Goal: Transaction & Acquisition: Purchase product/service

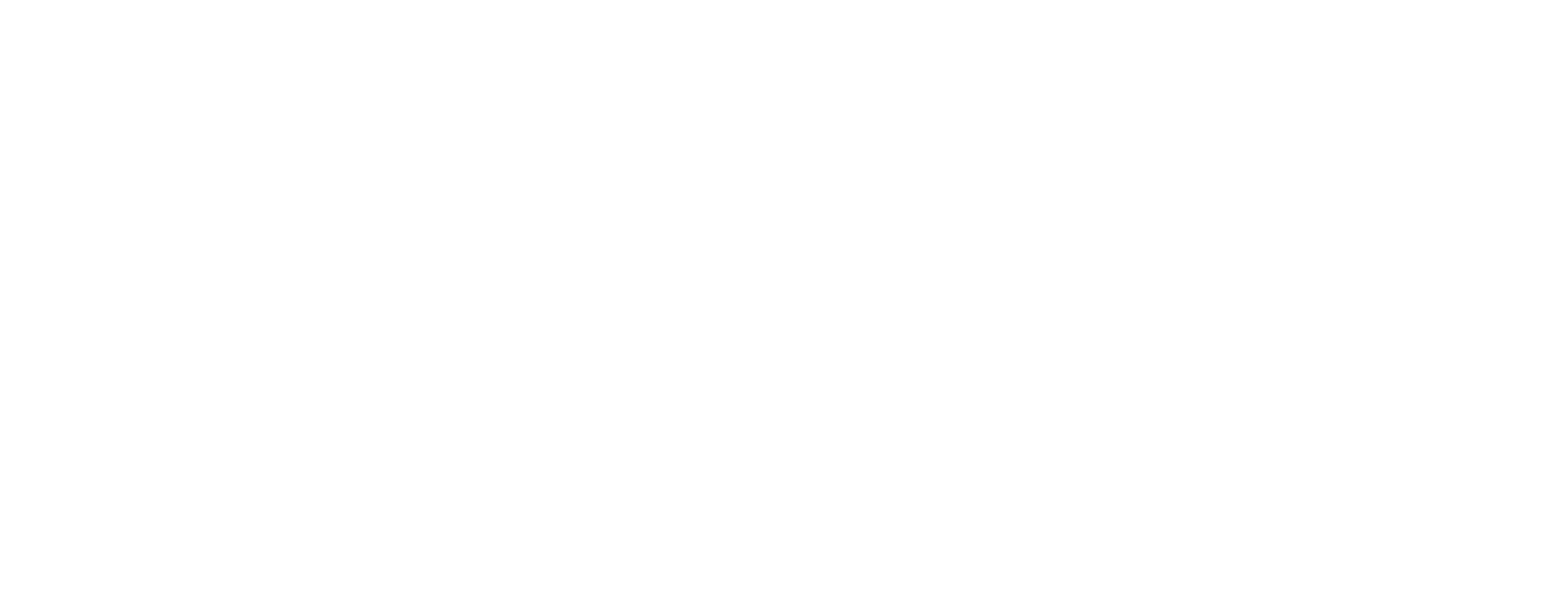
select select "*"
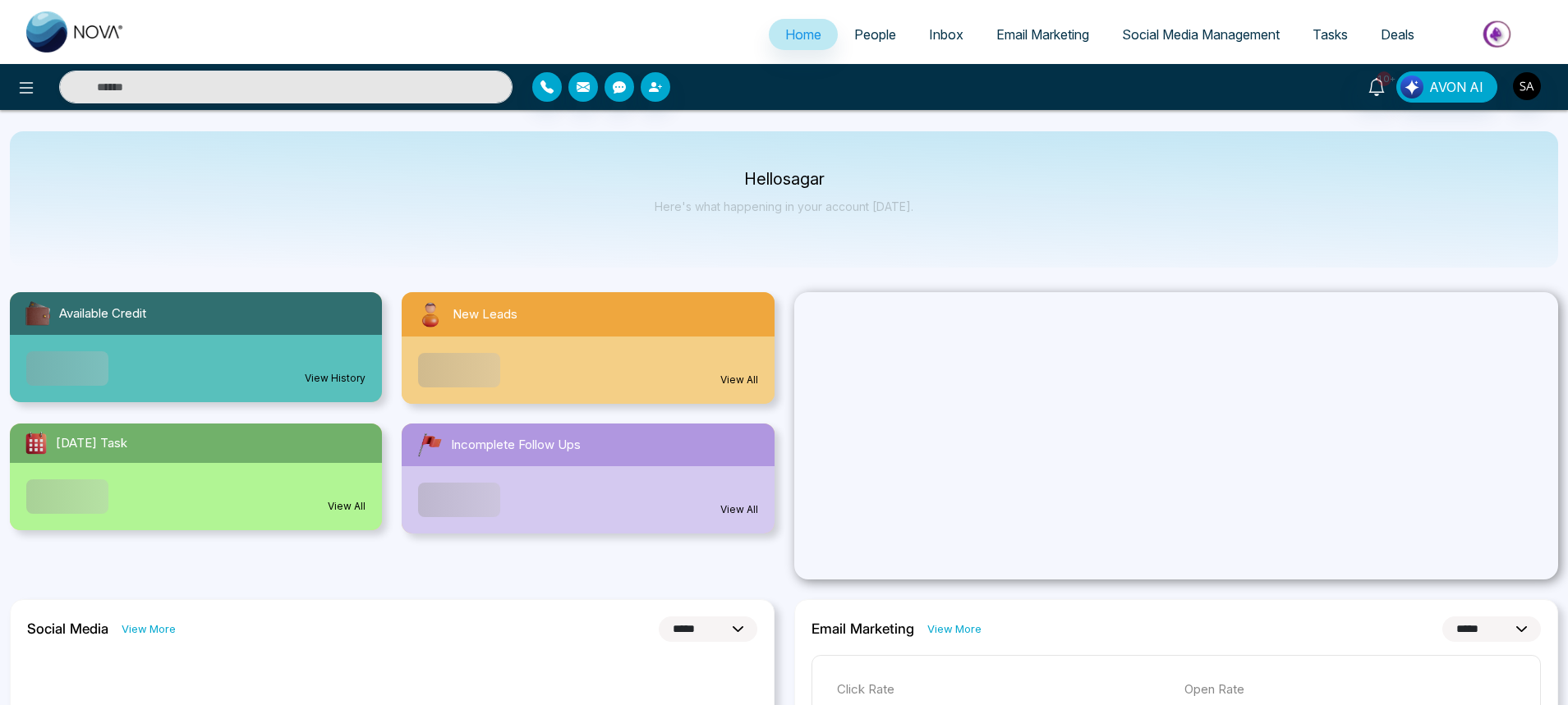
click at [1499, 34] on img at bounding box center [1498, 33] width 119 height 37
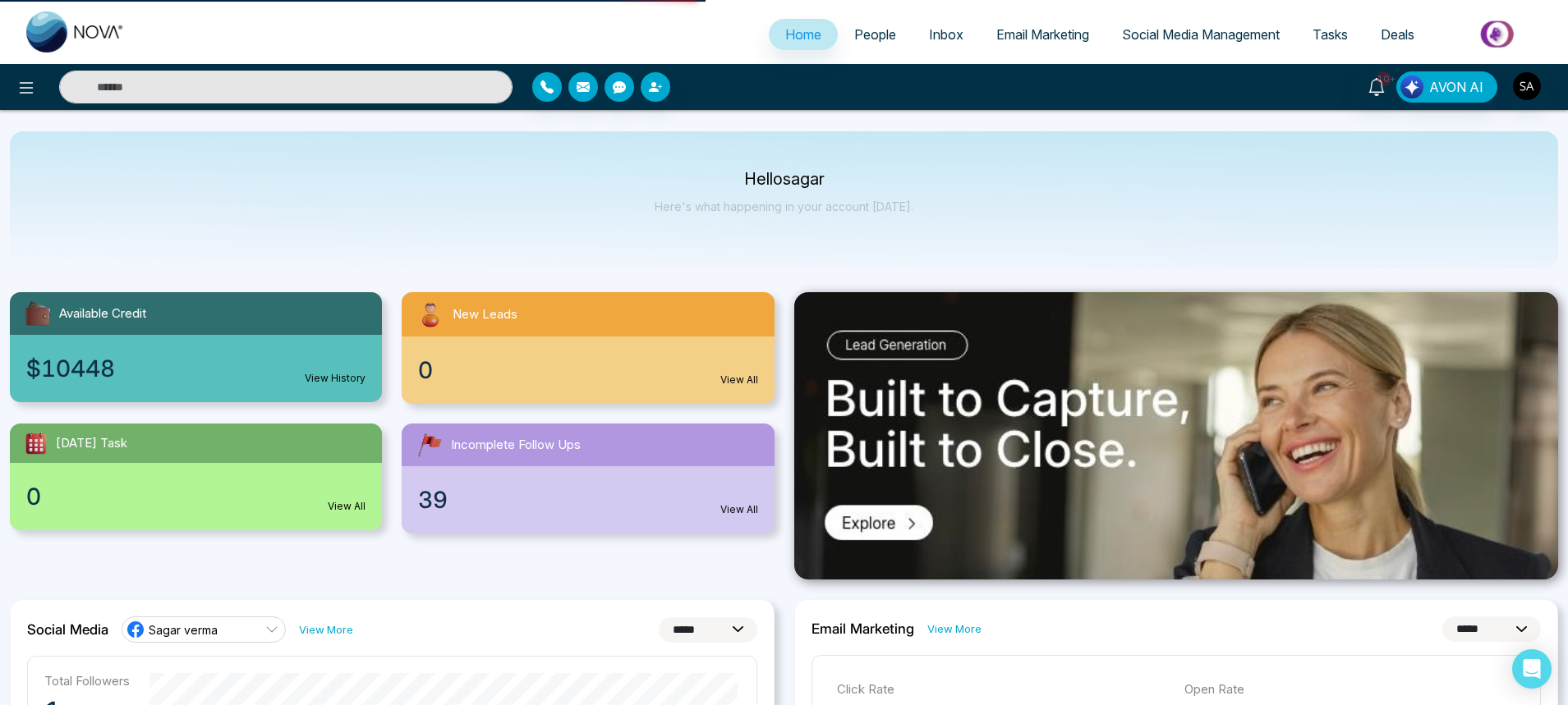
click at [1486, 38] on img at bounding box center [1498, 33] width 119 height 37
click at [1487, 37] on img at bounding box center [1498, 33] width 119 height 37
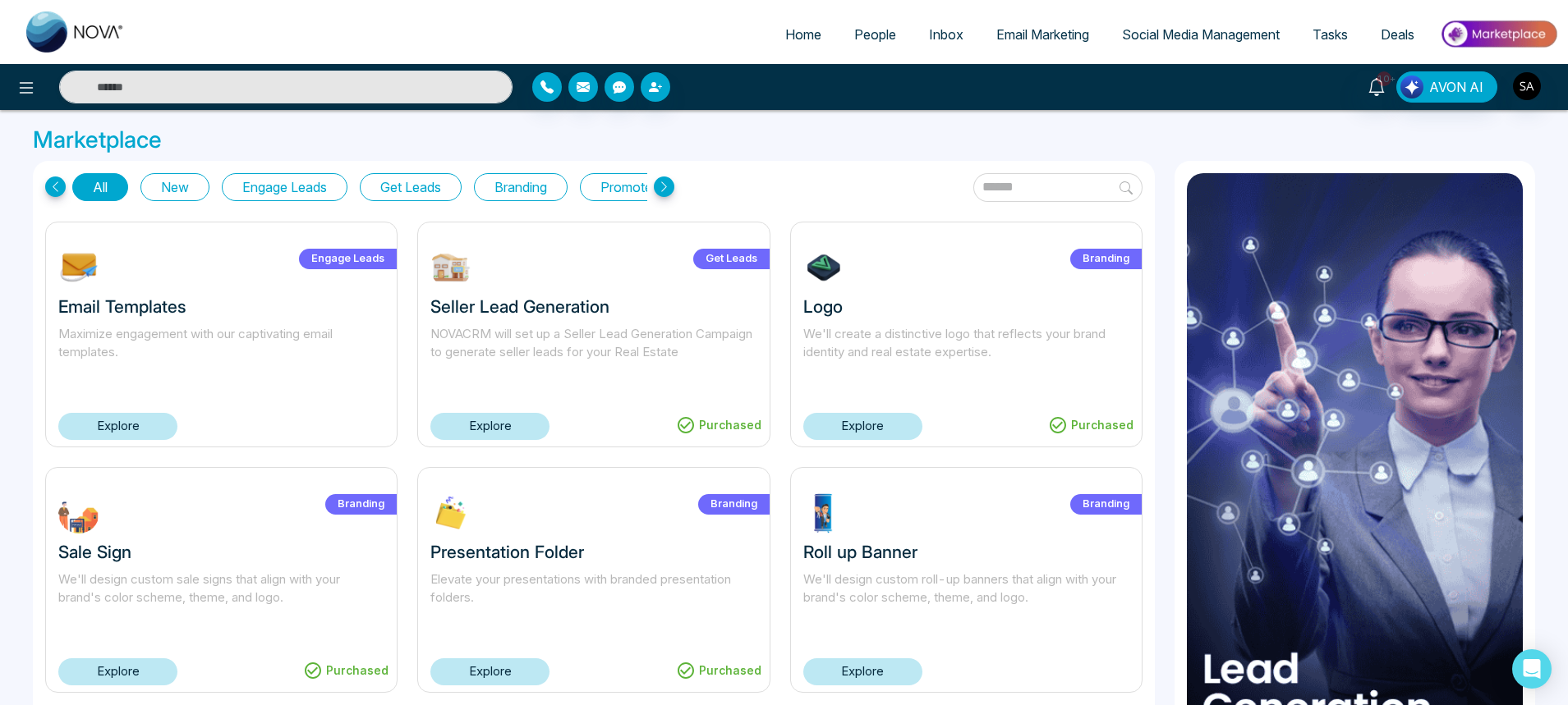
click at [897, 424] on link "Explore" at bounding box center [863, 426] width 119 height 27
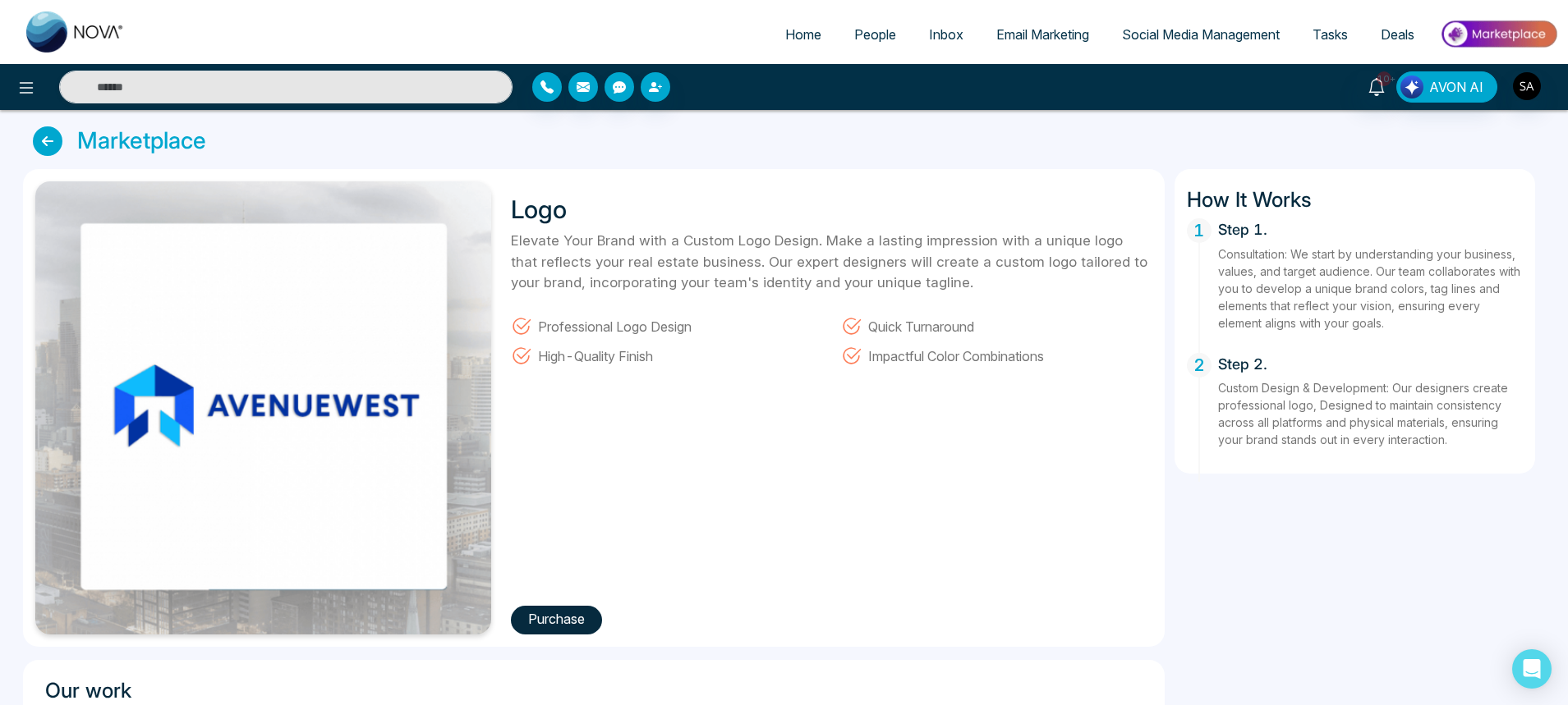
click at [589, 625] on button "Purchase" at bounding box center [556, 620] width 91 height 29
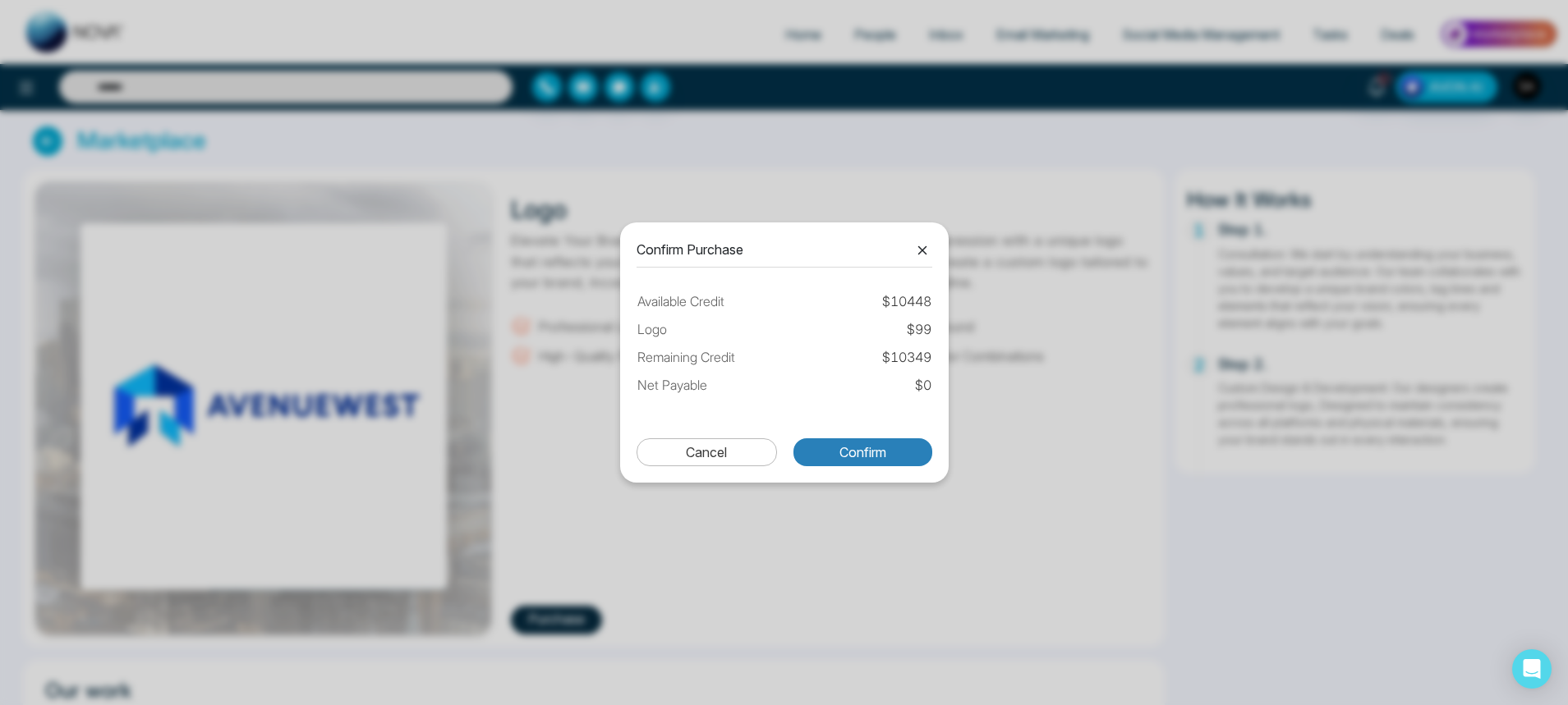
click at [824, 458] on button "Confirm" at bounding box center [863, 452] width 139 height 28
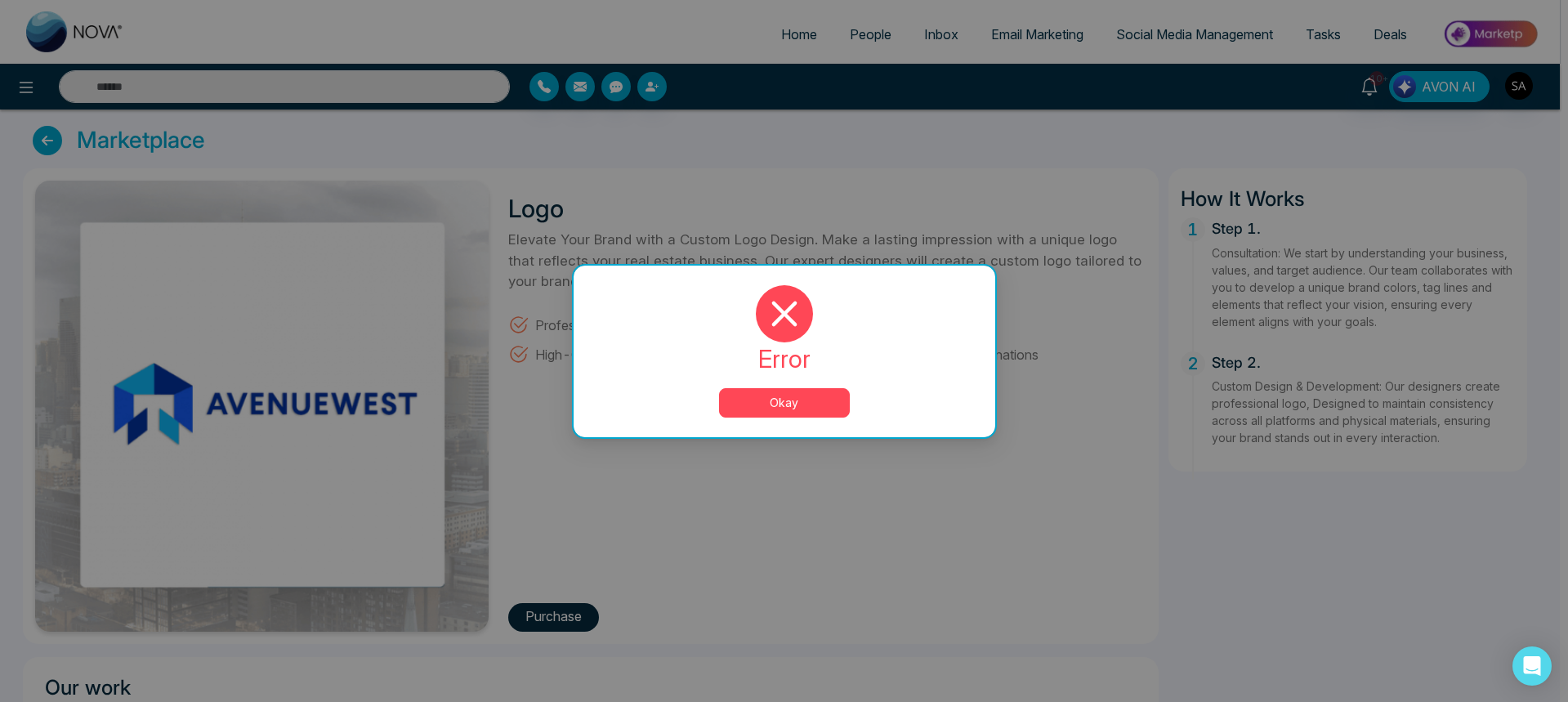
click at [762, 401] on button "Okay" at bounding box center [784, 403] width 131 height 30
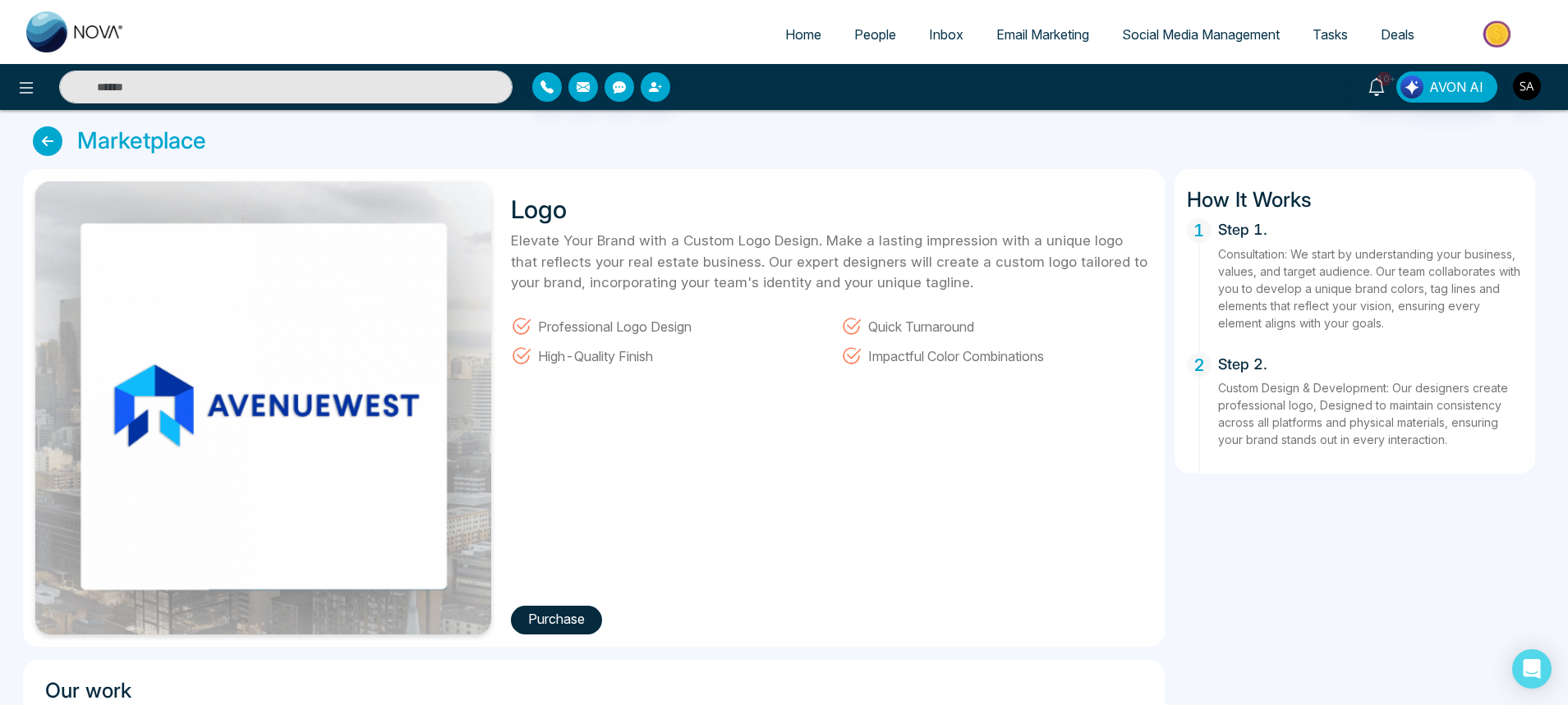
click at [565, 629] on button "Purchase" at bounding box center [556, 620] width 91 height 29
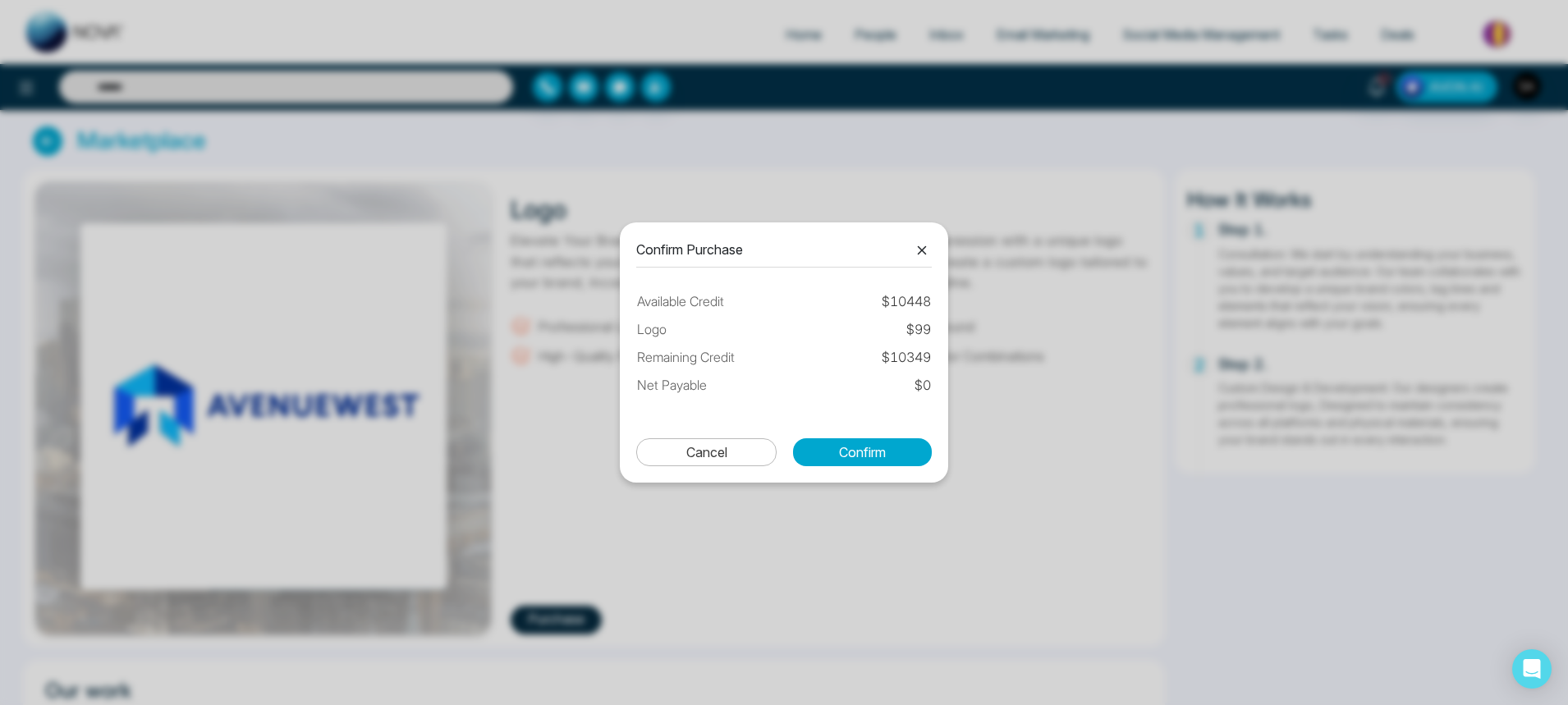
click at [923, 246] on icon at bounding box center [922, 250] width 20 height 20
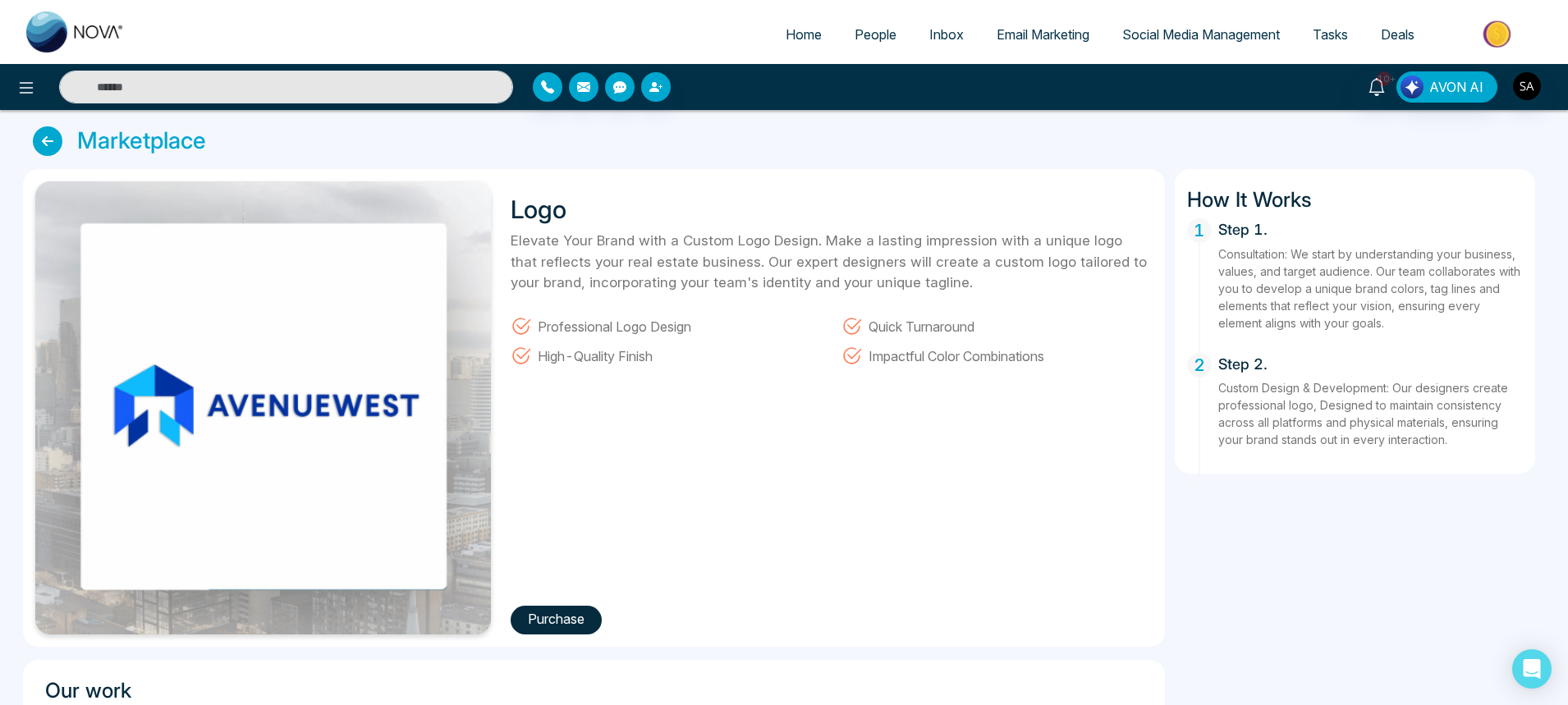
click at [46, 49] on img at bounding box center [76, 32] width 99 height 41
select select "*"
